Goal: Task Accomplishment & Management: Use online tool/utility

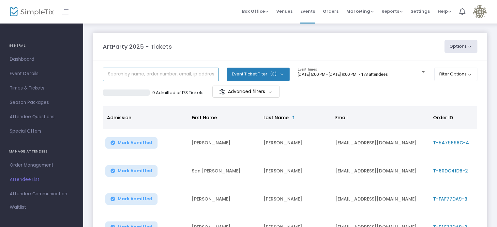
click at [156, 74] on input "text" at bounding box center [161, 74] width 116 height 13
type input "[PERSON_NAME]"
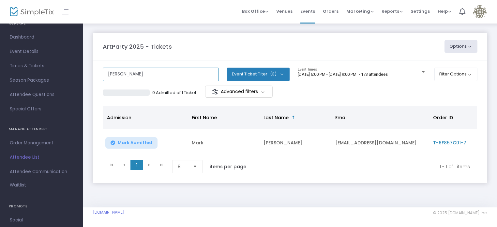
scroll to position [33, 0]
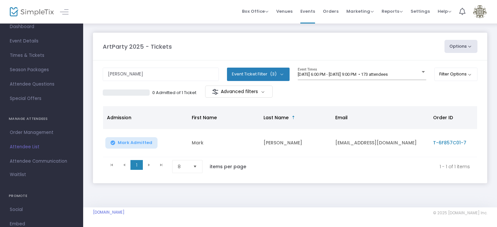
click at [33, 145] on span "Attendee List" at bounding box center [42, 147] width 64 height 8
